Goal: Complete application form

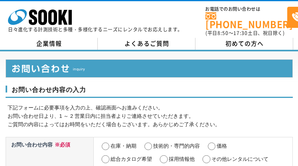
select select "26"
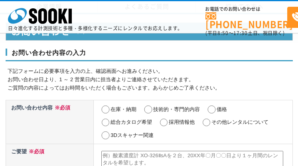
select select "26"
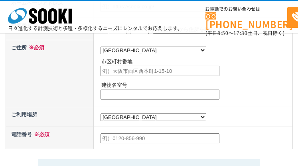
radio input "true"
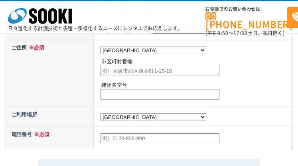
radio input "true"
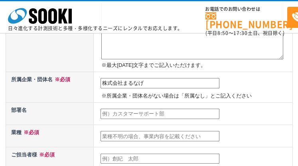
type input "株式会社まるなげ"
type input "営業部"
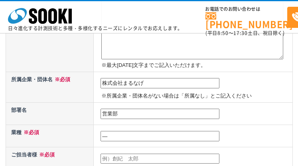
type input "―"
type input "[PERSON_NAME]"
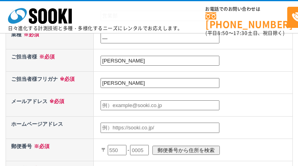
type input "[PERSON_NAME]"
type input "[EMAIL_ADDRESS][DOMAIN_NAME]"
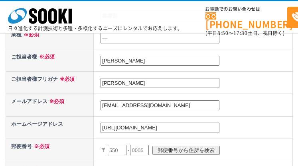
type input "[URL][DOMAIN_NAME]"
type input "604"
type input "6048"
type input "8166"
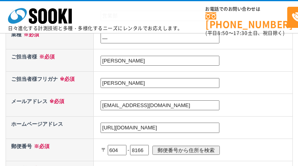
scroll to position [383, 0]
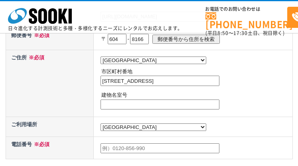
type input "[STREET_ADDRESS]"
type input "―"
type input "0752565559"
type textarea "「新規事業の立ち上げでこれから展開していきたいがリソースが限られている」 「見込み客を獲得したいが、コストや人員が不足している」という課題をお持ちではないでし…"
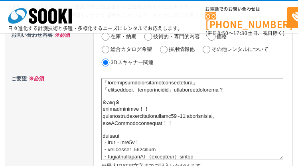
scroll to position [143, 0]
